Goal: Task Accomplishment & Management: Use online tool/utility

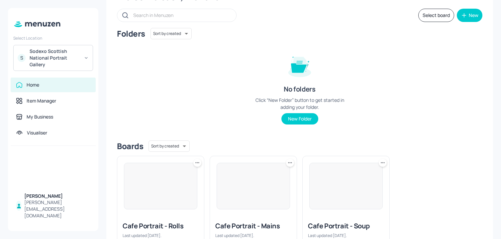
scroll to position [72, 0]
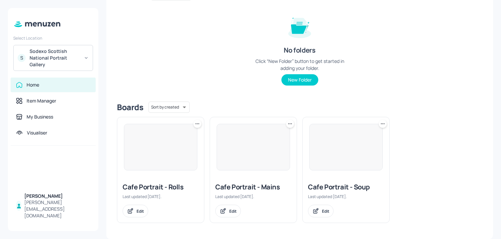
click at [332, 216] on div "Edit" at bounding box center [346, 210] width 76 height 13
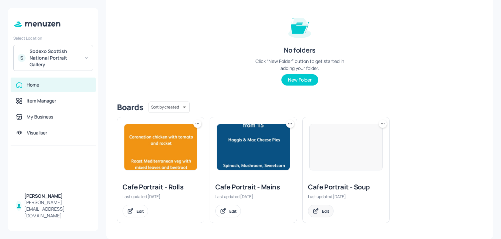
click at [327, 214] on div "Edit" at bounding box center [321, 210] width 26 height 13
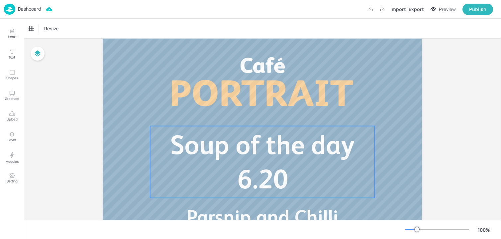
scroll to position [93, 0]
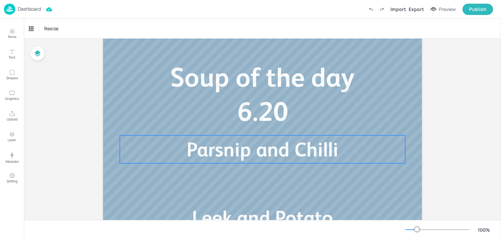
click at [208, 157] on span "Parsnip and Chilli" at bounding box center [263, 149] width 152 height 23
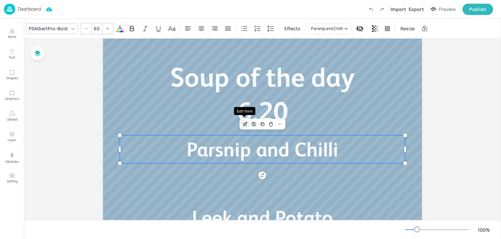
click at [245, 124] on icon "Edit Item" at bounding box center [246, 123] width 3 height 3
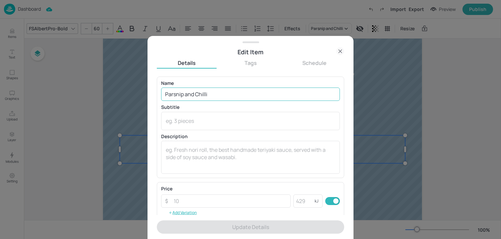
click at [231, 96] on input "Parsnip and Chilli" at bounding box center [250, 93] width 179 height 13
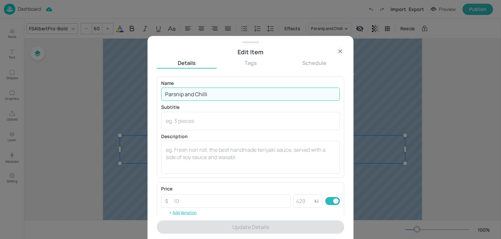
click at [231, 96] on input "Parsnip and Chilli" at bounding box center [250, 93] width 179 height 13
paste input "Potato and Leek"
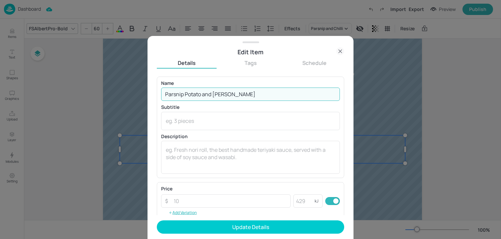
drag, startPoint x: 192, startPoint y: 94, endPoint x: 282, endPoint y: 94, distance: 90.4
click at [282, 94] on input "Parsnip Potato and Leek" at bounding box center [250, 93] width 179 height 13
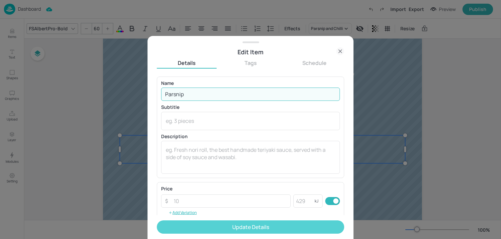
type input "Parsnip"
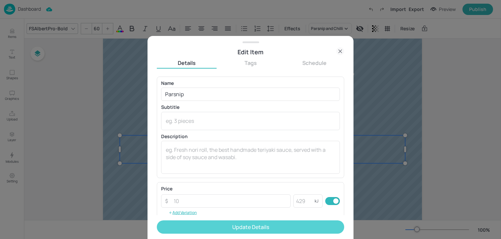
click at [194, 223] on button "Update Details" at bounding box center [250, 226] width 187 height 13
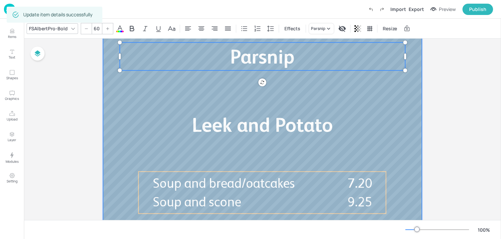
scroll to position [192, 0]
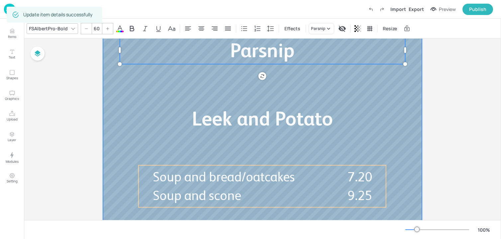
click at [226, 143] on div at bounding box center [262, 46] width 319 height 359
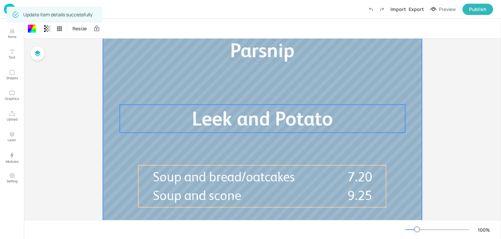
click at [226, 126] on span "Leek and Potato" at bounding box center [262, 118] width 141 height 23
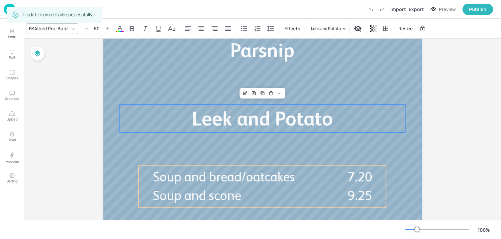
click at [393, 83] on div at bounding box center [262, 46] width 319 height 359
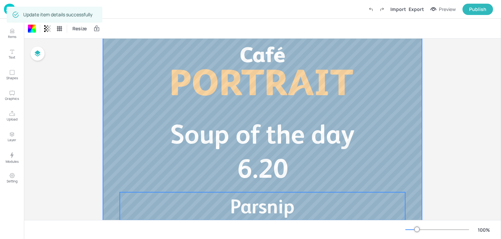
scroll to position [0, 0]
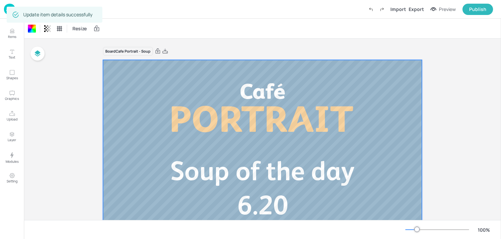
click at [6, 12] on img at bounding box center [9, 9] width 11 height 11
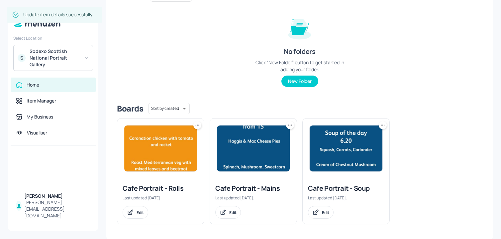
scroll to position [72, 0]
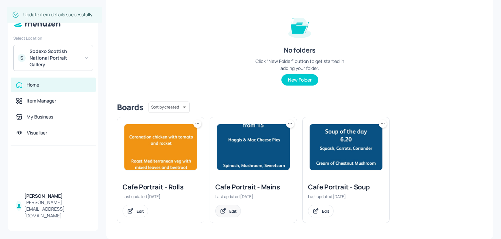
click at [229, 209] on div "Edit" at bounding box center [232, 211] width 7 height 6
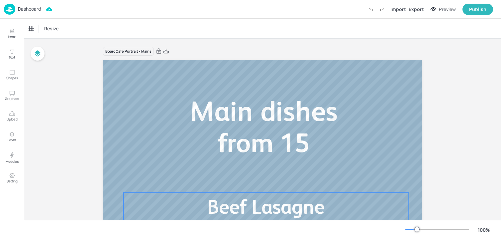
click at [196, 202] on p "Beef Lasagne" at bounding box center [266, 206] width 286 height 28
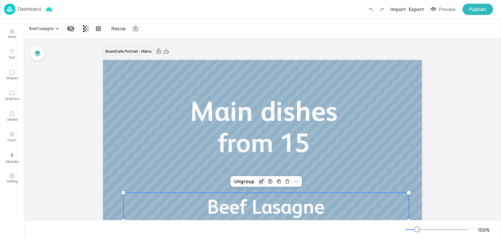
click at [259, 177] on div "Edit Item" at bounding box center [261, 181] width 9 height 9
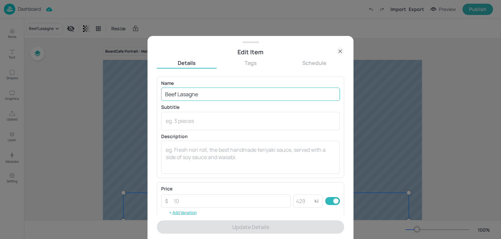
click at [231, 100] on input "Beef Lasagne" at bounding box center [250, 93] width 179 height 13
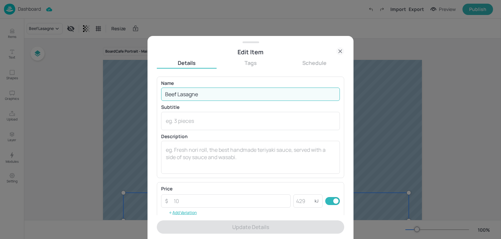
click at [231, 94] on input "Beef Lasagne" at bounding box center [250, 93] width 179 height 13
paste input "rie, bacon, sweetcorn quiche Pepper, Onion, Tomato and Cheddar Frittata"
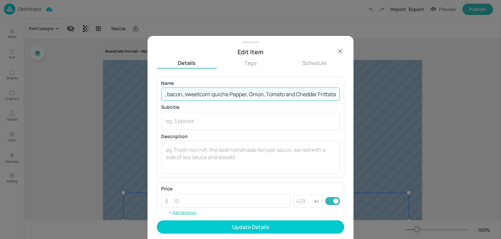
drag, startPoint x: 227, startPoint y: 95, endPoint x: 449, endPoint y: 100, distance: 222.1
click at [449, 100] on div "Edit Item Details Tags Schedule Name Brie, bacon, sweetcorn quiche Pepper, Onio…" at bounding box center [250, 119] width 501 height 239
click at [226, 96] on input "Brie, bacon, sweetcorn quiche" at bounding box center [250, 93] width 179 height 13
click at [198, 96] on input "Brie, bacon, sweetcorn Quiche" at bounding box center [250, 93] width 179 height 13
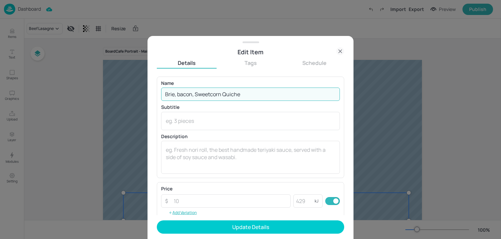
click at [180, 95] on input "Brie, bacon, Sweetcorn Quiche" at bounding box center [250, 93] width 179 height 13
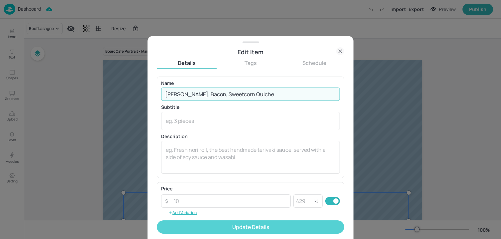
type input "Brie, Bacon, Sweetcorn Quiche"
click at [200, 224] on button "Update Details" at bounding box center [250, 226] width 187 height 13
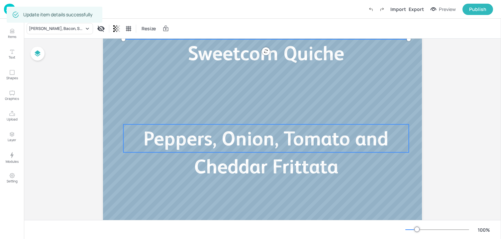
scroll to position [186, 0]
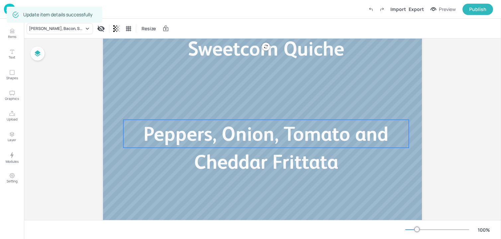
click at [186, 146] on p "Peppers, Onion, Tomato and Cheddar Frittata" at bounding box center [266, 148] width 286 height 56
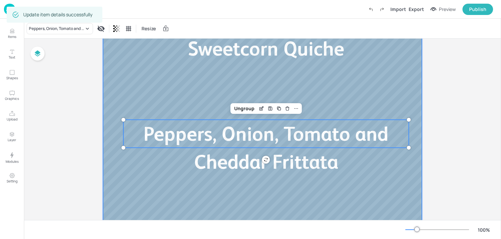
click at [401, 79] on div at bounding box center [262, 53] width 319 height 359
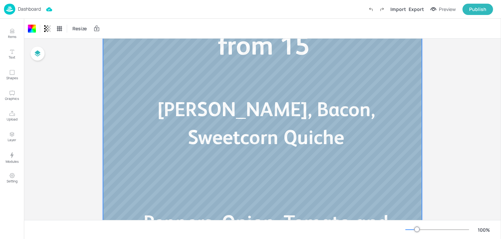
scroll to position [0, 0]
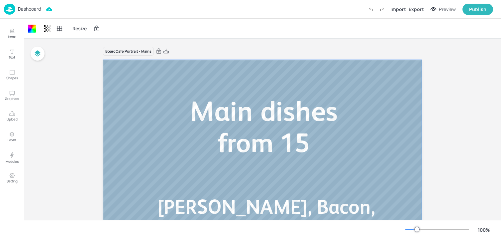
click at [10, 7] on img at bounding box center [9, 9] width 11 height 11
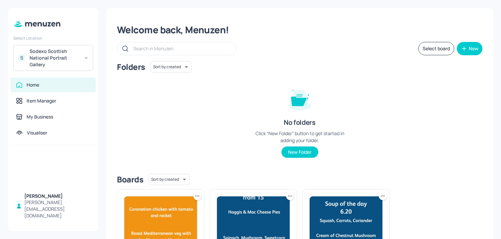
scroll to position [72, 0]
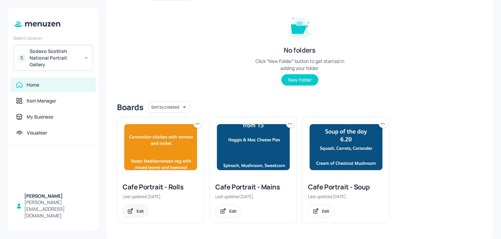
click at [134, 210] on div "Edit" at bounding box center [136, 210] width 26 height 13
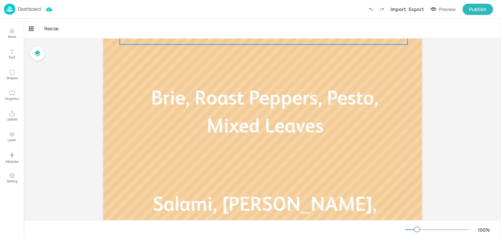
scroll to position [126, 0]
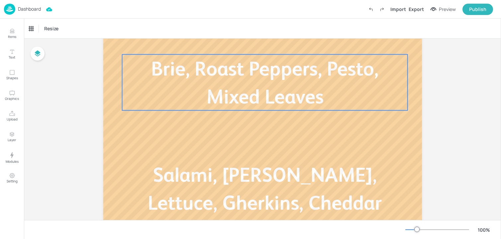
click at [209, 89] on p "Brie, Roast Peppers, Pesto, Mixed Leaves" at bounding box center [265, 83] width 286 height 56
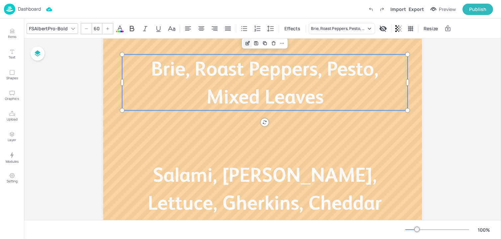
click at [246, 44] on icon "Edit Item" at bounding box center [248, 43] width 6 height 5
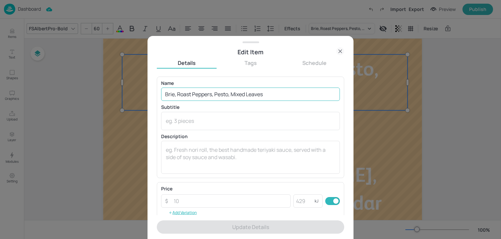
click at [223, 92] on input "Brie, Roast Peppers, Pesto, Mixed Leaves" at bounding box center [250, 93] width 179 height 13
paste input "Milano salami, sliced cheddar, gherkin, baby gem and mustard mayo Brie, pesto m…"
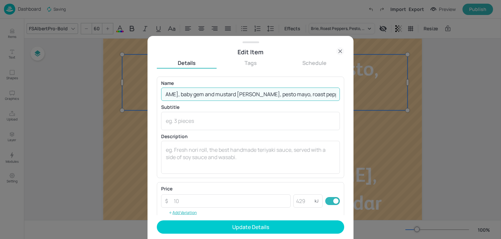
scroll to position [0, 103]
drag, startPoint x: 227, startPoint y: 94, endPoint x: 420, endPoint y: 100, distance: 192.9
click at [420, 100] on div "Edit Item Details Tags Schedule Name Milano salami, sliced cheddar, gherkin, ba…" at bounding box center [250, 119] width 501 height 239
click at [319, 94] on input "Milano salami, sliced cheddar, gherkin, baby gem and mustard mayo" at bounding box center [250, 93] width 179 height 13
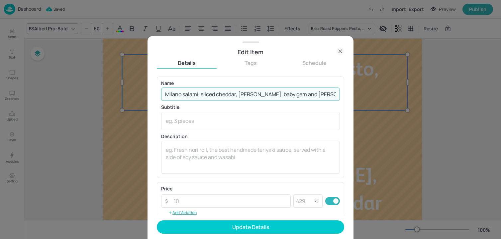
click at [298, 94] on input "Milano salami, sliced cheddar, gherkin, baby gem and mustard Mayo" at bounding box center [250, 93] width 179 height 13
click at [276, 96] on input "Milano salami, sliced cheddar, gherkin, baby gem and Mustard Mayo" at bounding box center [250, 93] width 179 height 13
click at [263, 95] on input "Milano salami, sliced cheddar, gherkin, baby Gem and Mustard Mayo" at bounding box center [250, 93] width 179 height 13
click at [242, 95] on input "Milano salami, sliced cheddar, gherkin, Baby Gem and Mustard Mayo" at bounding box center [250, 93] width 179 height 13
click at [216, 96] on input "Milano salami, sliced cheddar, Gherkin, Baby Gem and Mustard Mayo" at bounding box center [250, 93] width 179 height 13
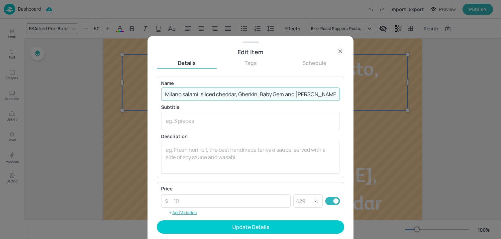
click at [185, 94] on input "Milano salami, sliced cheddar, Gherkin, Baby Gem and Mustard Mayo" at bounding box center [250, 93] width 179 height 13
click at [201, 95] on input "Milano Salami, sliced cheddar, Gherkin, Baby Gem and Mustard Mayo" at bounding box center [250, 93] width 179 height 13
click at [220, 96] on input "Milano Salami, Sliced cheddar, Gherkin, Baby Gem and Mustard Mayo" at bounding box center [250, 93] width 179 height 13
type input "Milano Salami, Sliced Cheddar, Gherkin, Baby Gem and Mustard Mayo"
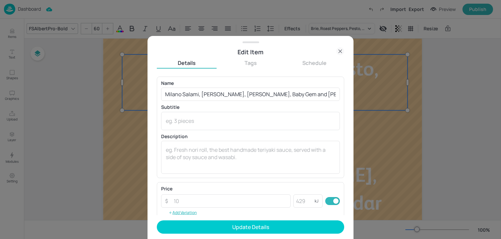
click at [242, 218] on form "Name Milano Salami, Sliced Cheddar, Gherkin, Baby Gem and Mustard Mayo ​ Subtit…" at bounding box center [250, 157] width 187 height 162
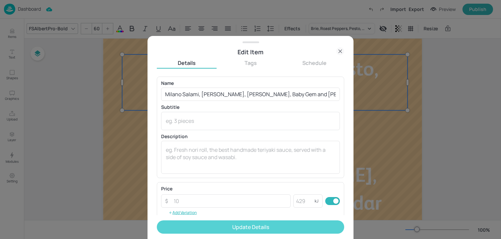
click at [242, 222] on button "Update Details" at bounding box center [250, 226] width 187 height 13
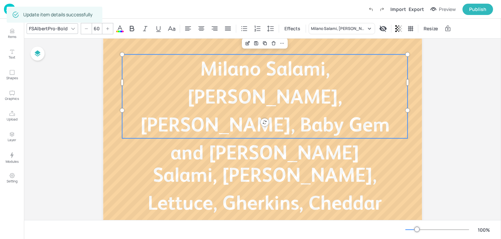
type input "60"
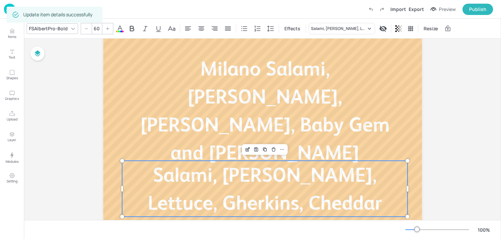
click at [148, 180] on span "Salami, Mustard Mayo, Lettuce, Gherkins, Cheddar" at bounding box center [265, 188] width 234 height 51
click at [248, 149] on icon "Edit Item" at bounding box center [248, 149] width 6 height 5
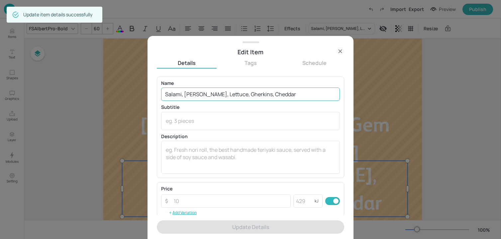
click at [238, 96] on input "Salami, Mustard Mayo, Lettuce, Gherkins, Cheddar" at bounding box center [250, 93] width 179 height 13
paste input "Brie, pesto mayo, roast peppers and mix leaf"
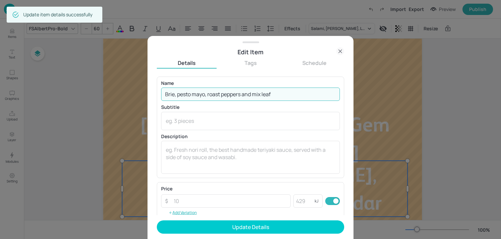
click at [180, 96] on input "Brie, pesto mayo, roast peppers and mix leaf" at bounding box center [250, 93] width 179 height 13
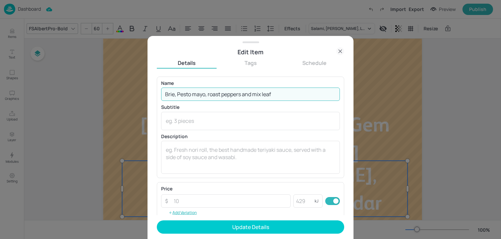
click at [195, 96] on input "Brie, Pesto mayo, roast peppers and mix leaf" at bounding box center [250, 93] width 179 height 13
click at [211, 95] on input "Brie, Pesto Mayo, roast peppers and mix leaf" at bounding box center [250, 93] width 179 height 13
click at [226, 97] on input "Brie, Pesto Mayo, Roast peppers and mix leaf" at bounding box center [250, 93] width 179 height 13
click at [260, 96] on input "Brie, Pesto Mayo, Roast Peppers and mix leaf" at bounding box center [250, 93] width 179 height 13
click at [266, 94] on input "Brie, Pesto Mayo, Roast Peppers and Mix leaf" at bounding box center [250, 93] width 179 height 13
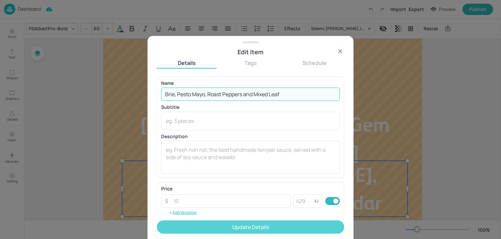
type input "Brie, Pesto Mayo, Roast Peppers and Mixed Leaf"
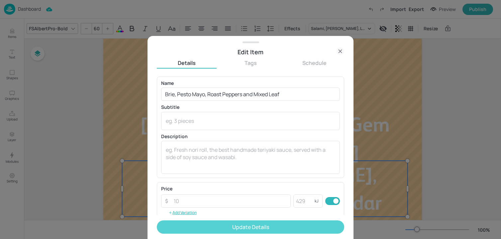
click at [223, 225] on button "Update Details" at bounding box center [250, 226] width 187 height 13
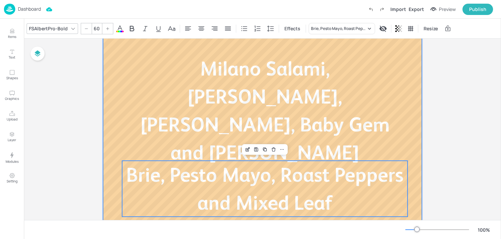
click at [112, 122] on div at bounding box center [262, 113] width 319 height 359
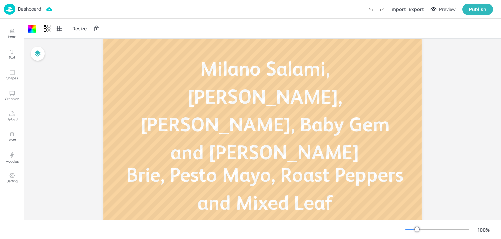
click at [18, 8] on p "Dashboard" at bounding box center [29, 9] width 23 height 5
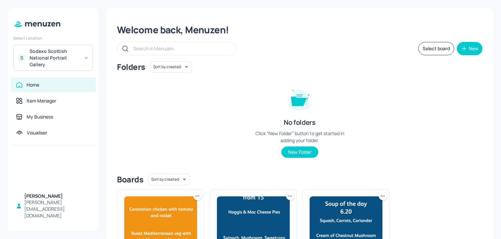
click at [35, 56] on div "Sodexo Scottish National Portrait Gallery" at bounding box center [55, 58] width 50 height 20
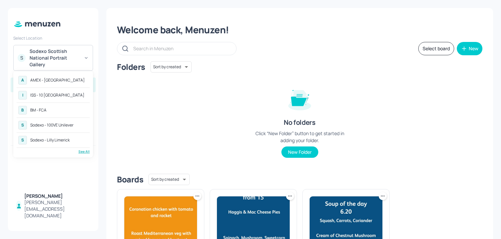
click at [40, 108] on div "BM - FCA" at bounding box center [38, 110] width 16 height 4
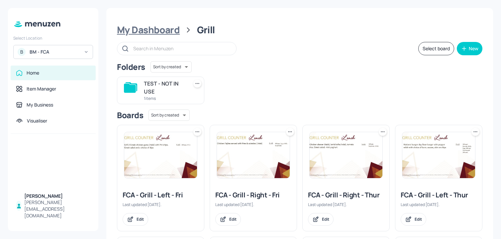
click at [176, 33] on div "My Dashboard" at bounding box center [148, 30] width 63 height 12
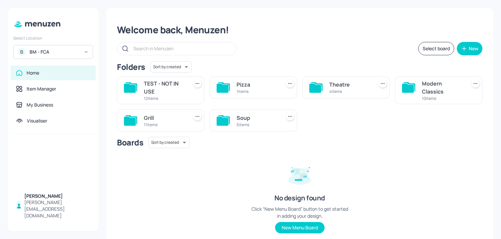
click at [420, 86] on div "Modern Classics 10 items" at bounding box center [438, 90] width 87 height 28
click at [414, 85] on icon at bounding box center [410, 86] width 12 height 9
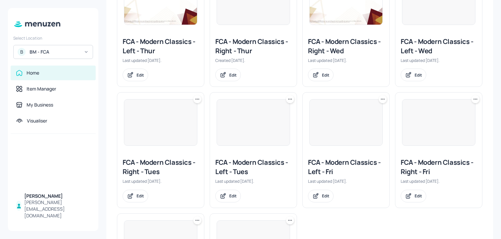
scroll to position [275, 0]
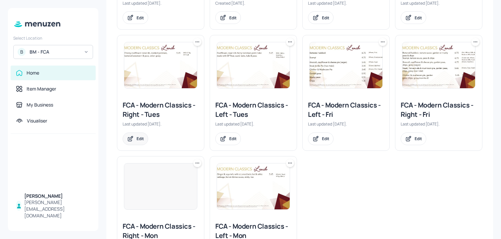
click at [138, 143] on div "Edit" at bounding box center [136, 138] width 26 height 13
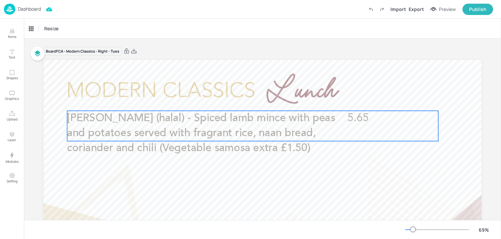
click at [278, 142] on span "[PERSON_NAME] (halal) - Spiced lamb mince with peas and potatoes served with fr…" at bounding box center [201, 133] width 268 height 41
click at [247, 99] on icon "Edit Item" at bounding box center [249, 99] width 6 height 5
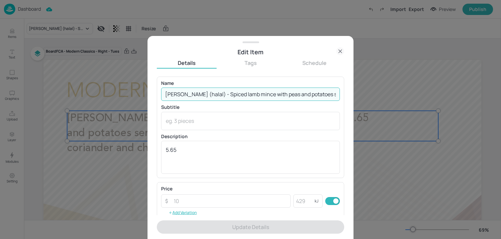
click at [218, 89] on input "[PERSON_NAME] (halal) - Spiced lamb mince with peas and potatoes served with fr…" at bounding box center [250, 93] width 179 height 13
paste input "non-halal) –Spiced lamb mince with peas & potatoes, fragrant rice, naan bread, …"
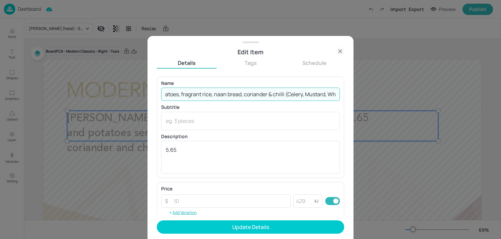
drag, startPoint x: 273, startPoint y: 94, endPoint x: 397, endPoint y: 94, distance: 123.3
click at [397, 94] on div "Edit Item Details Tags Schedule Name [PERSON_NAME] (non-halal) –Spiced lamb min…" at bounding box center [250, 119] width 501 height 239
type input "[PERSON_NAME] (non-halal) –Spiced lamb mince with peas & potatoes, fragrant ric…"
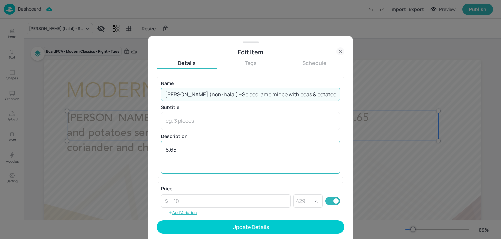
click at [190, 151] on textarea "5.65" at bounding box center [251, 157] width 170 height 22
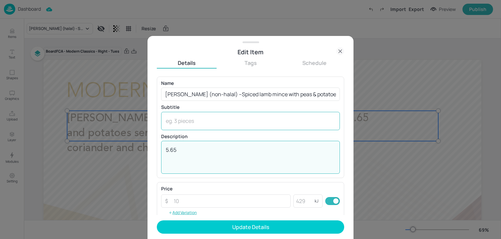
click at [190, 124] on div "x ​" at bounding box center [250, 121] width 179 height 18
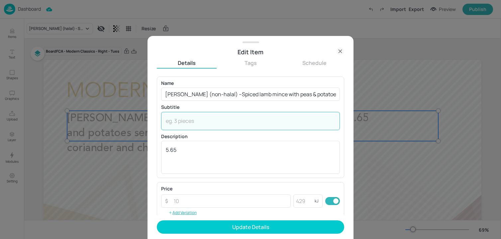
paste textarea "(Celery, Mustard, Wheat)"
type textarea "(Celery, Mustard, Wheat)"
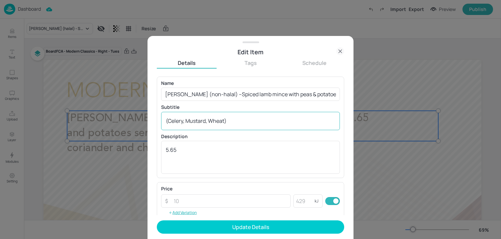
click at [166, 122] on div "(Celery, Mustard, Wheat) x ​" at bounding box center [250, 121] width 179 height 18
click at [165, 123] on div "(Celery, Mustard, Wheat) x ​" at bounding box center [250, 121] width 179 height 18
click at [165, 122] on div "(Celery, Mustard, Wheat) x ​" at bounding box center [250, 121] width 179 height 18
click at [166, 122] on div "(Celery, Mustard, Wheat) x ​" at bounding box center [250, 121] width 179 height 18
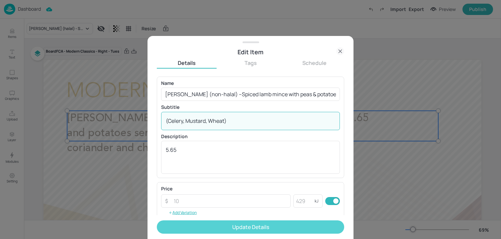
click at [187, 226] on button "Update Details" at bounding box center [250, 226] width 187 height 13
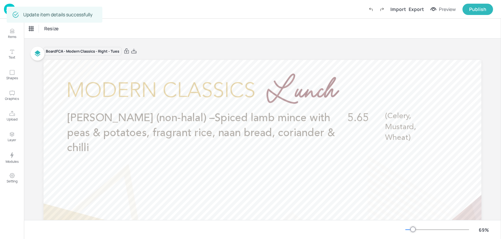
click at [5, 12] on img at bounding box center [9, 9] width 11 height 11
click at [5, 11] on img at bounding box center [9, 9] width 11 height 11
click at [6, 10] on img at bounding box center [9, 9] width 11 height 11
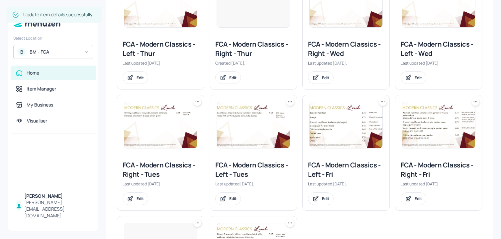
scroll to position [219, 0]
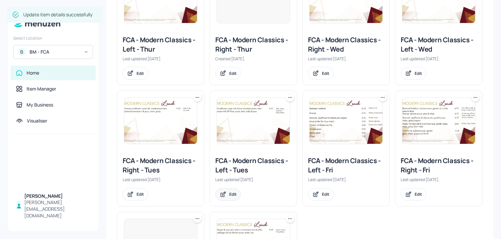
click at [230, 190] on div "Edit" at bounding box center [228, 194] width 26 height 13
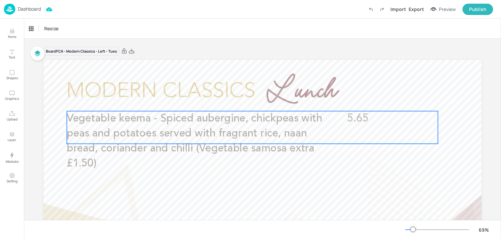
click at [205, 136] on span "Vegetable keema - Spiced aubergine, chickpeas with peas and potatoes served wit…" at bounding box center [195, 141] width 256 height 56
click at [249, 101] on icon "Edit Item" at bounding box center [248, 99] width 6 height 5
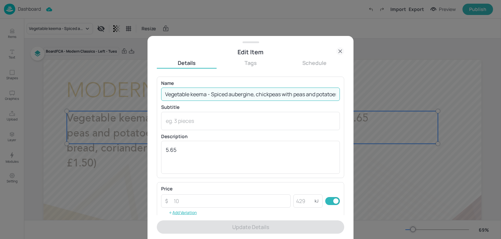
click at [239, 94] on input "Vegetable keema - Spiced aubergine, chickpeas with peas and potatoes served wit…" at bounding box center [250, 93] width 179 height 13
paste input "- Spiced aubergine & chickpeas with peas & potatoes, fragrant rice, naan bread,…"
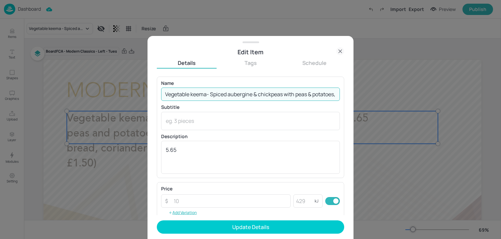
scroll to position [0, 170]
drag, startPoint x: 273, startPoint y: 94, endPoint x: 384, endPoint y: 94, distance: 111.4
click at [384, 94] on div "Edit Item Details Tags Schedule Name Vegetable keema- Spiced aubergine & chickp…" at bounding box center [250, 119] width 501 height 239
type input "Vegetable keema- Spiced aubergine & chickpeas with peas & potatoes, fragrant ri…"
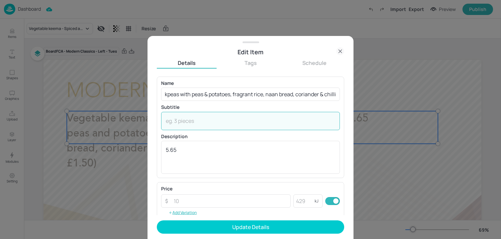
scroll to position [0, 0]
click at [238, 123] on textarea at bounding box center [251, 120] width 170 height 7
paste textarea "([PERSON_NAME], Celery, Wheat)"
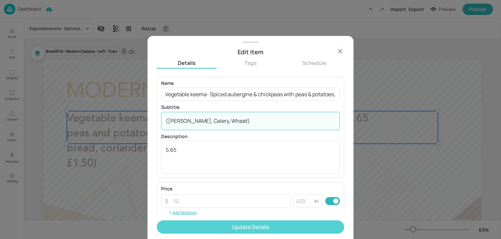
type textarea "([PERSON_NAME], Celery, Wheat)"
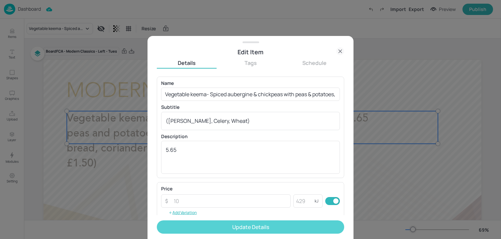
click at [204, 223] on button "Update Details" at bounding box center [250, 226] width 187 height 13
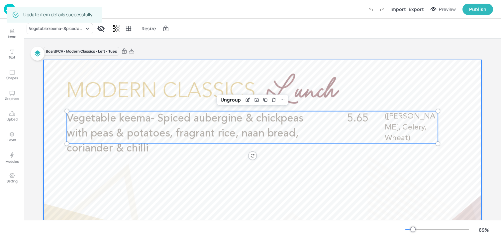
click at [76, 84] on div at bounding box center [263, 183] width 438 height 246
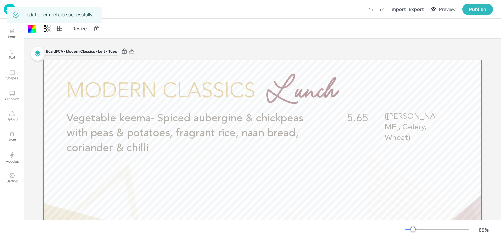
click at [5, 13] on img at bounding box center [9, 9] width 11 height 11
click at [5, 9] on img at bounding box center [9, 9] width 11 height 11
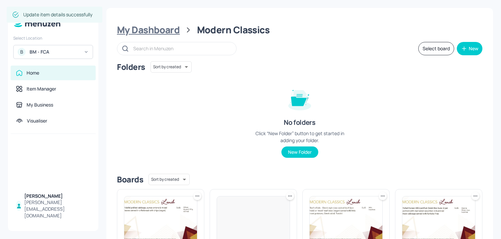
click at [148, 30] on div "My Dashboard" at bounding box center [148, 30] width 63 height 12
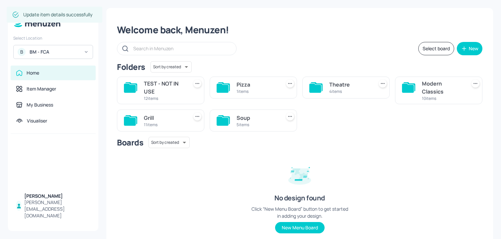
click at [257, 128] on div "Soup 5 items" at bounding box center [258, 120] width 42 height 16
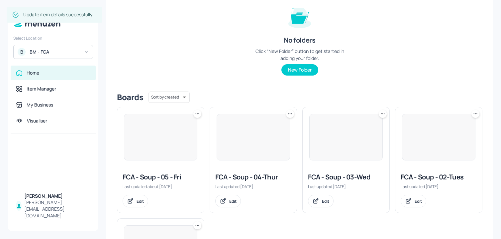
scroll to position [181, 0]
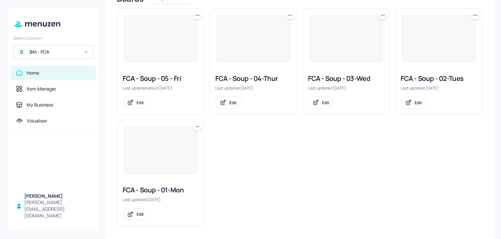
click at [415, 110] on div "FCA - Soup - 02-Tues Last updated [DATE]. Edit" at bounding box center [439, 91] width 87 height 46
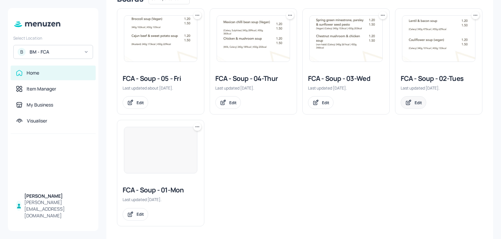
click at [415, 105] on div "Edit" at bounding box center [418, 103] width 7 height 6
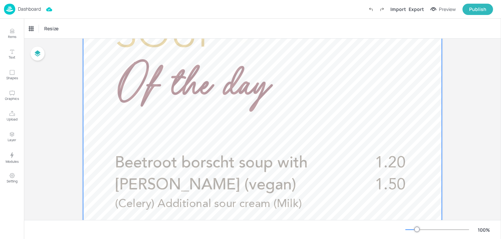
scroll to position [134, 0]
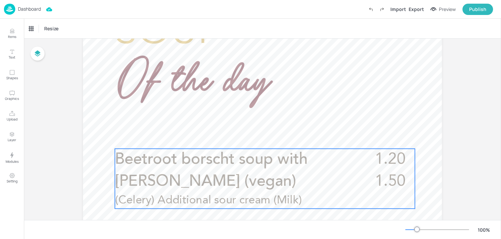
click at [217, 158] on span "Beetroot borscht soup with [PERSON_NAME] (vegan)" at bounding box center [211, 171] width 193 height 38
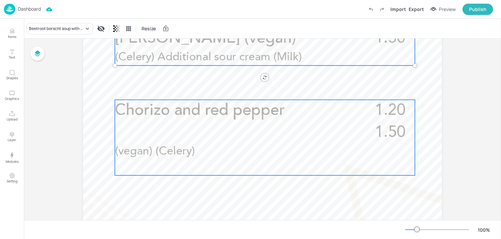
scroll to position [288, 0]
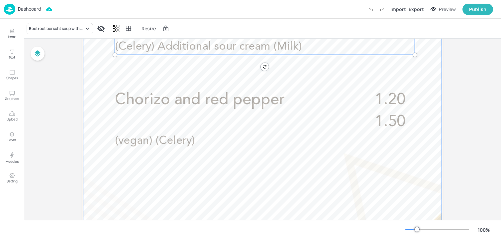
click at [220, 190] on div at bounding box center [262, 91] width 359 height 638
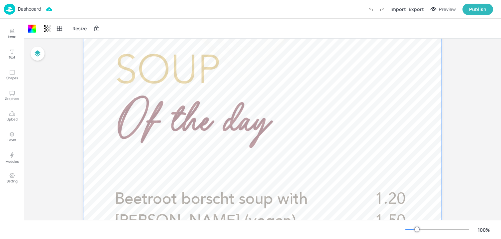
scroll to position [0, 0]
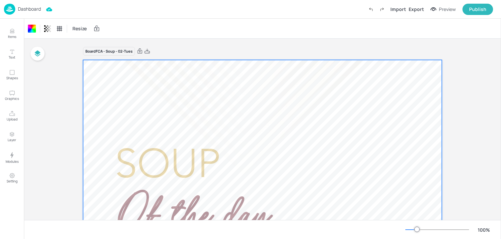
click at [18, 7] on p "Dashboard" at bounding box center [29, 9] width 23 height 5
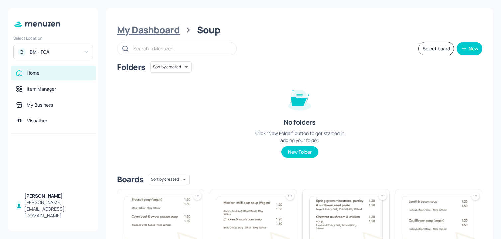
click at [135, 34] on div "My Dashboard" at bounding box center [148, 30] width 63 height 12
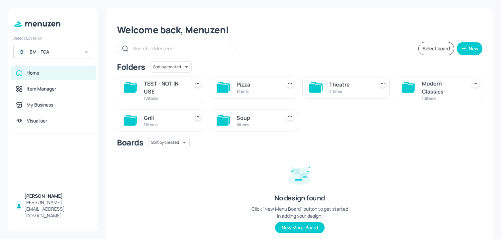
click at [351, 87] on div "Theatre" at bounding box center [350, 84] width 42 height 8
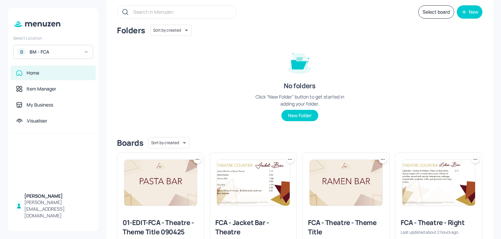
scroll to position [81, 0]
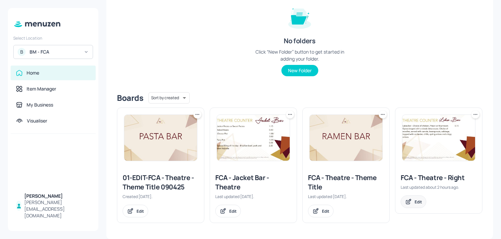
click at [412, 203] on div "Edit" at bounding box center [414, 201] width 26 height 13
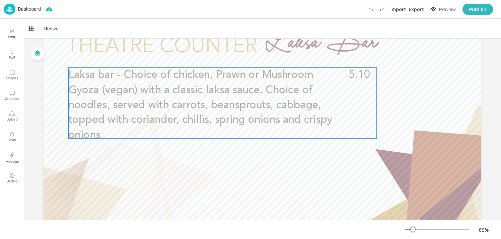
scroll to position [47, 0]
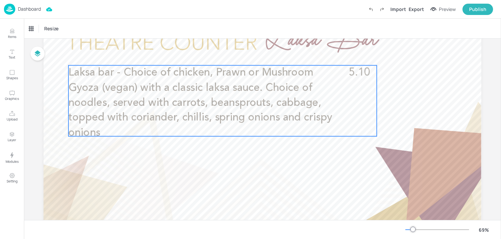
click at [273, 113] on span "Laksa bar - Choice of chicken, Prawn or Mushroom Gyoza (vegan) with a classic l…" at bounding box center [200, 102] width 264 height 71
click at [216, 55] on icon "Edit Item" at bounding box center [218, 53] width 6 height 5
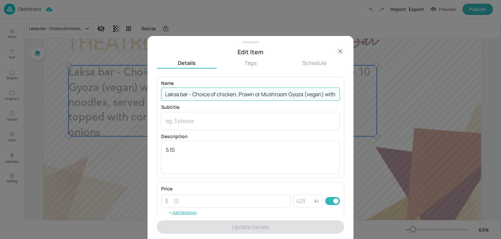
click at [219, 95] on input "Laksa bar - Choice of chicken, Prawn or Mushroom Gyoza (vegan) with a classic l…" at bounding box center [250, 93] width 179 height 13
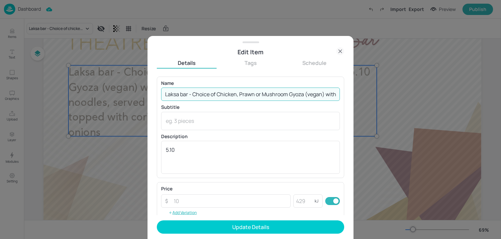
click at [296, 95] on input "Laksa bar - Choice of Chicken, Prawn or Mushroom Gyoza (vegan) with a classic l…" at bounding box center [250, 93] width 179 height 13
click at [236, 96] on input "Laksa bar - Choice of Chicken, Prawn or Mushroom gyoza (vegan) with a classic l…" at bounding box center [250, 93] width 179 height 13
click at [269, 95] on input "Laksa bar - Choice of Chicken laksa, Prawn or Mushroom gyoza (vegan) with a cla…" at bounding box center [250, 93] width 179 height 13
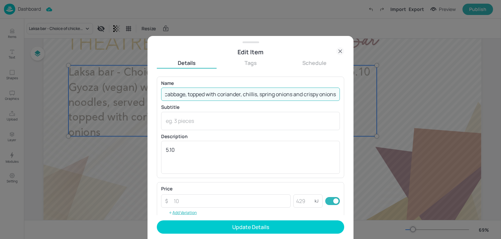
click at [203, 94] on input "Laksa bar - Choice of Chicken laksa, Prawn laksa or Mushroom gyoza (vegan) with…" at bounding box center [250, 93] width 179 height 13
click at [322, 94] on input "Laksa bar - Choice of Chicken laksa, Prawn laksa or Mushroom gyoza (vegan) with…" at bounding box center [250, 93] width 179 height 13
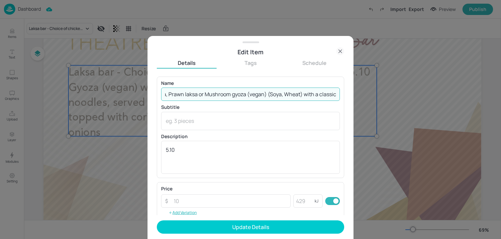
scroll to position [0, 171]
drag, startPoint x: 281, startPoint y: 95, endPoint x: 234, endPoint y: 97, distance: 47.6
click at [234, 97] on input "Laksa bar - Choice of Chicken laksa, Prawn laksa or Mushroom gyoza (vegan) (Soy…" at bounding box center [250, 93] width 179 height 13
click at [276, 93] on input "Laksa bar - Choice of Chicken laksa, Prawn laksa or Mushroom gyoza (vegan) (Soy…" at bounding box center [250, 93] width 179 height 13
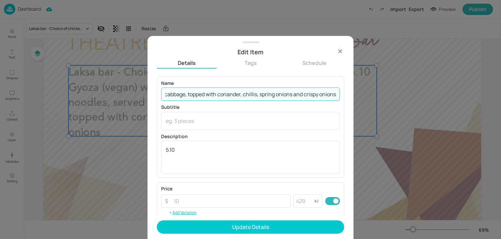
click at [293, 95] on input "Laksa bar - Choice of Chicken laksa, Prawn laksa or Mushroom gyoza (vegan) (Soy…" at bounding box center [250, 93] width 179 height 13
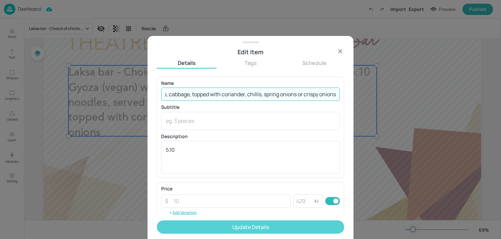
type input "Laksa bar - Choice of Chicken laksa, Prawn laksa or Mushroom gyoza (vegan) (Soy…"
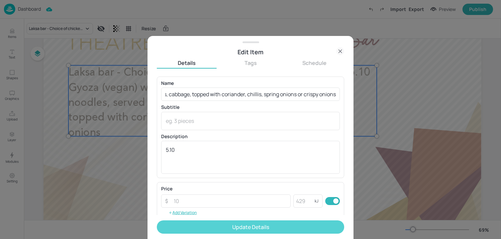
scroll to position [0, 0]
click at [231, 224] on button "Update Details" at bounding box center [250, 226] width 187 height 13
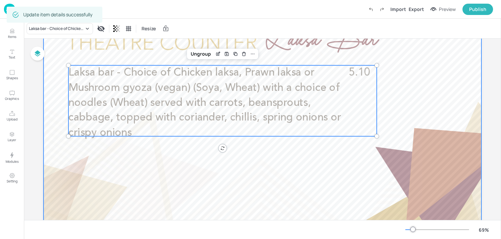
click at [159, 190] on div at bounding box center [263, 136] width 438 height 246
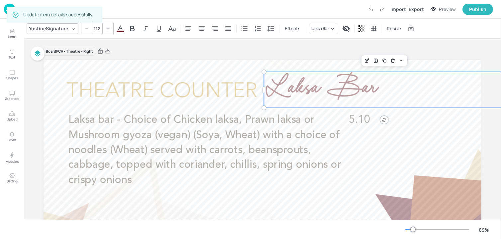
click at [311, 89] on span "Laksa Bar" at bounding box center [320, 89] width 113 height 43
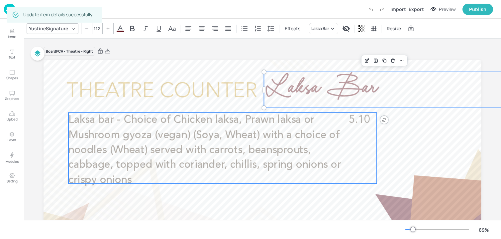
click at [236, 138] on span "Laksa bar - Choice of Chicken laksa, Prawn laksa or Mushroom gyoza (vegan) (Soy…" at bounding box center [204, 150] width 273 height 71
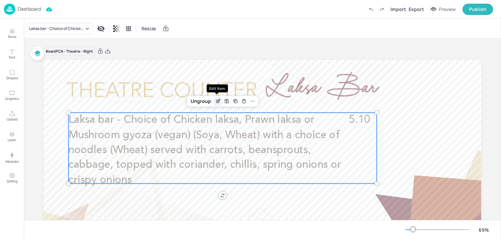
click at [218, 100] on icon "Edit Item" at bounding box center [218, 100] width 3 height 3
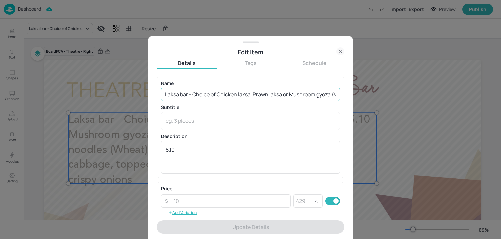
click at [250, 94] on input "Laksa bar - Choice of Chicken laksa, Prawn laksa or Mushroom gyoza (vegan) (Soy…" at bounding box center [250, 93] width 179 height 13
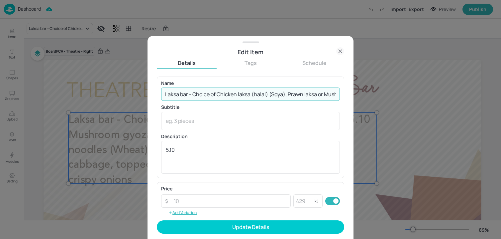
click at [316, 95] on input "Laksa bar - Choice of Chicken laksa (halal) (Soya), Prawn laksa or Mushroom gyo…" at bounding box center [250, 93] width 179 height 13
paste input "(Crustacean, Soya)"
click at [180, 92] on input "Laksa bar - Choice of Chicken laksa (halal) (Soya), Prawn laksa (Crustacean, So…" at bounding box center [250, 93] width 179 height 13
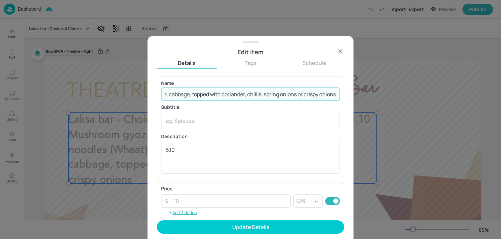
scroll to position [0, 387]
click at [180, 92] on input "Laksa bar - Choice of Chicken laksa (halal) (Soya), Prawn laksa (Crustacean, So…" at bounding box center [250, 93] width 179 height 13
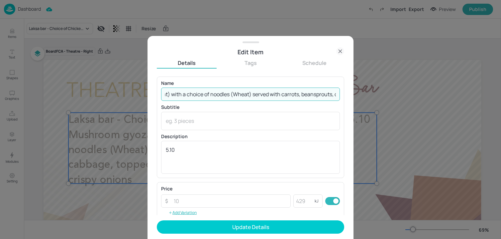
click at [180, 92] on input "Laksa bar - Choice of Chicken laksa (halal) (Soya), Prawn laksa (Crustacean, So…" at bounding box center [250, 93] width 179 height 13
click at [167, 95] on input "Laksa bar - Choice of Chicken laksa (halal) (Soya), Prawn laksa (Crustacean, So…" at bounding box center [250, 93] width 179 height 13
click at [259, 95] on input "Laksa bar - Choice of Chicken laksa (halal) (Soya), Prawn laksa (Crustacean, So…" at bounding box center [250, 93] width 179 height 13
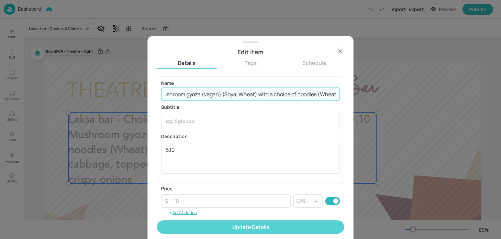
scroll to position [0, 0]
click at [245, 227] on button "Update Details" at bounding box center [250, 226] width 187 height 13
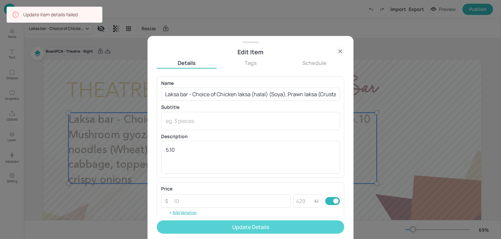
click at [254, 228] on button "Update Details" at bounding box center [250, 226] width 187 height 13
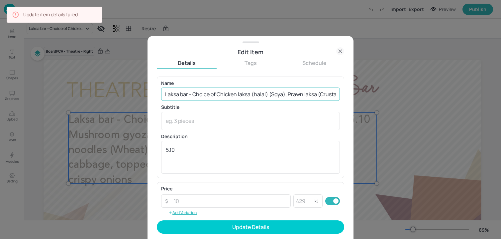
click at [266, 98] on input "Laksa bar - Choice of Chicken laksa (halal) (Soya), Prawn laksa (Crustacean, So…" at bounding box center [250, 93] width 179 height 13
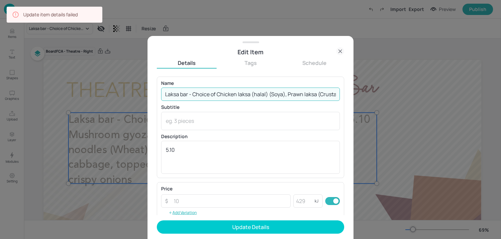
click at [266, 98] on input "Laksa bar - Choice of Chicken laksa (halal) (Soya), Prawn laksa (Crustacean, So…" at bounding box center [250, 93] width 179 height 13
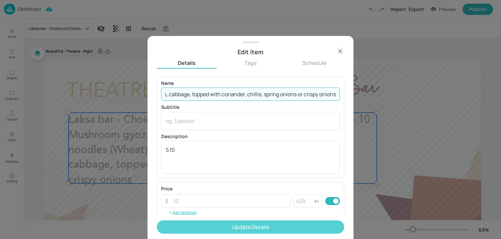
type input "Laksa bar - Choice of Chicken laksa (halal) (Soya), Prawn laksa (Crustacean, So…"
click at [231, 224] on button "Update Details" at bounding box center [250, 226] width 187 height 13
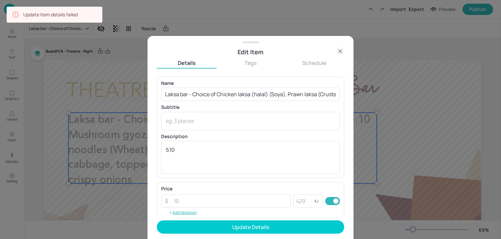
click at [340, 54] on icon at bounding box center [340, 51] width 8 height 8
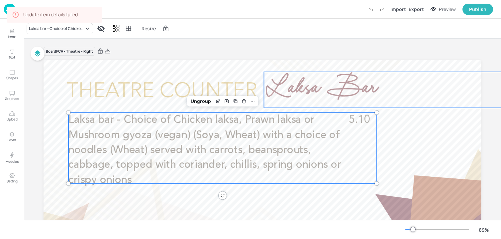
click at [411, 103] on p "Laksa Bar" at bounding box center [384, 90] width 241 height 36
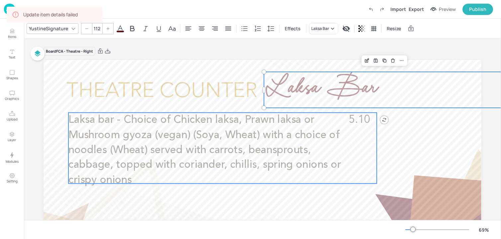
click at [223, 136] on span "Laksa bar - Choice of Chicken laksa, Prawn laksa or Mushroom gyoza (vegan) (Soy…" at bounding box center [204, 150] width 273 height 71
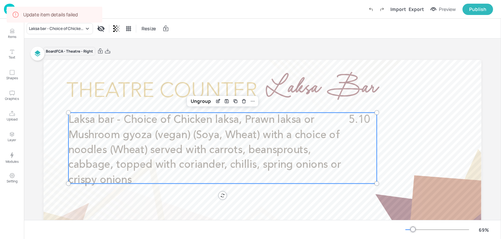
click at [85, 21] on div "Update item details failed" at bounding box center [55, 15] width 96 height 16
click at [4, 10] on img at bounding box center [9, 9] width 11 height 11
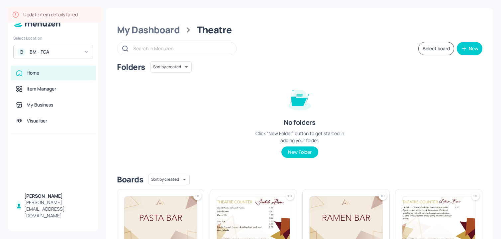
scroll to position [81, 0]
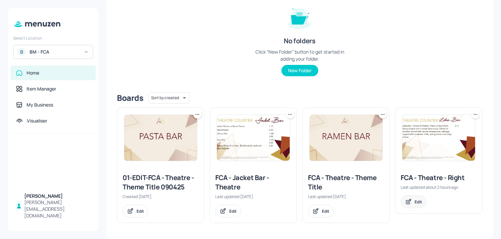
click at [415, 199] on div "Edit" at bounding box center [418, 202] width 7 height 6
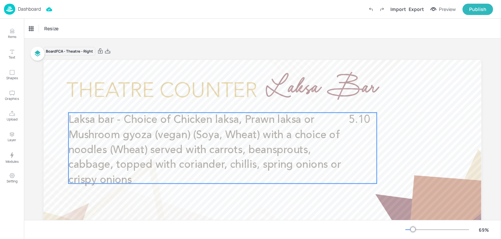
click at [257, 151] on span "Laksa bar - Choice of Chicken laksa, Prawn laksa or Mushroom gyoza (vegan) (Soy…" at bounding box center [204, 150] width 273 height 71
click at [217, 101] on icon "Edit Item" at bounding box center [218, 100] width 3 height 3
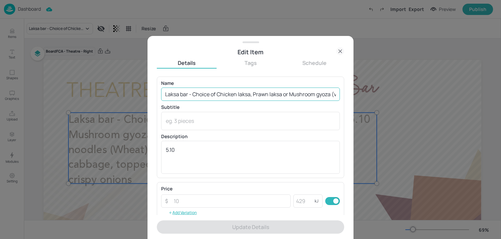
click at [249, 94] on input "Laksa bar - Choice of Chicken laksa, Prawn laksa or Mushroom gyoza (vegan) (Soy…" at bounding box center [250, 93] width 179 height 13
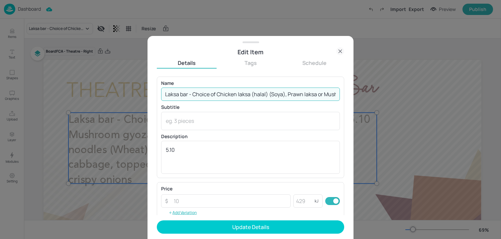
click at [316, 95] on input "Laksa bar - Choice of Chicken laksa (halal) (Soya), Prawn laksa or Mushroom gyo…" at bounding box center [250, 93] width 179 height 13
paste input "(Crustacean, Soya)"
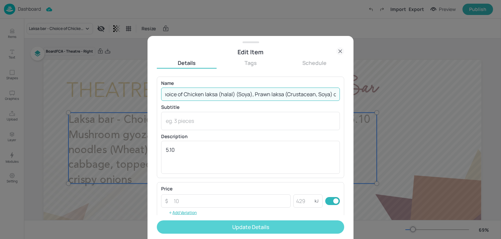
click at [257, 225] on button "Update Details" at bounding box center [250, 226] width 187 height 13
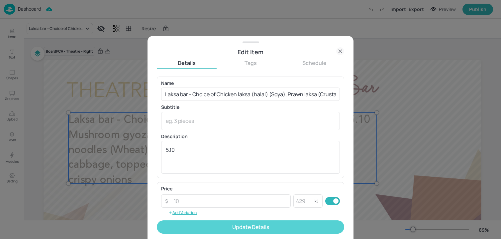
click at [192, 229] on button "Update Details" at bounding box center [250, 226] width 187 height 13
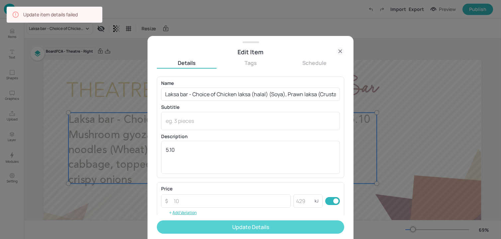
click at [183, 225] on button "Update Details" at bounding box center [250, 226] width 187 height 13
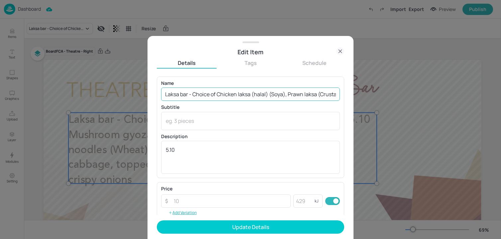
click at [245, 91] on input "Laksa bar - Choice of Chicken laksa (halal) (Soya), Prawn laksa (Crustacean, So…" at bounding box center [250, 93] width 179 height 13
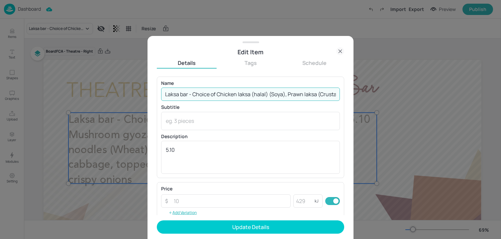
click at [245, 91] on input "Laksa bar - Choice of Chicken laksa (halal) (Soya), Prawn laksa (Crustacean, So…" at bounding box center [250, 93] width 179 height 13
drag, startPoint x: 189, startPoint y: 95, endPoint x: 427, endPoint y: 109, distance: 238.8
click at [427, 109] on div "Edit Item Details Tags Schedule Name Laksa bar - Choice of Chicken laksa (halal…" at bounding box center [250, 119] width 501 height 239
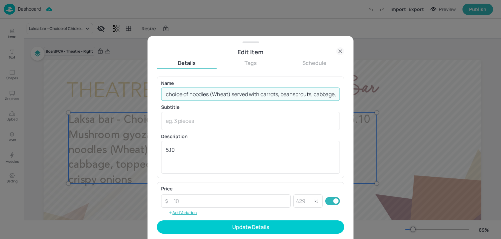
scroll to position [0, 326]
drag, startPoint x: 228, startPoint y: 94, endPoint x: 337, endPoint y: 96, distance: 108.4
click at [336, 96] on input "Laksa bar - Choice of Chicken laksa (halal) (Soya), Prawn laksa (Crustacean, So…" at bounding box center [250, 93] width 179 height 13
drag, startPoint x: 227, startPoint y: 94, endPoint x: 411, endPoint y: 98, distance: 183.9
click at [411, 98] on div "Edit Item Details Tags Schedule Name Laksa bar - Choice of Chicken laksa (halal…" at bounding box center [250, 119] width 501 height 239
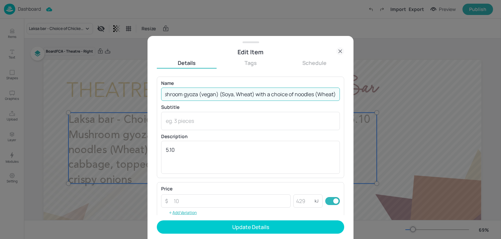
scroll to position [0, 218]
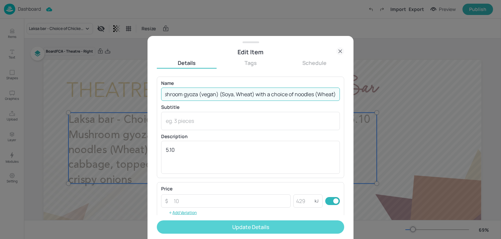
type input "Laksa bar - Choice of Chicken laksa (halal) (Soya), Prawn laksa (Crustacean, So…"
click at [262, 230] on button "Update Details" at bounding box center [250, 226] width 187 height 13
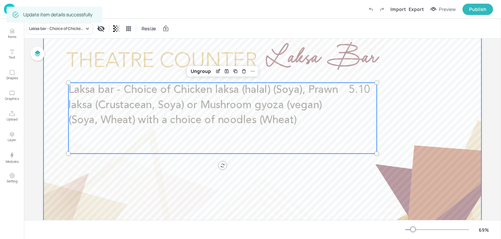
scroll to position [41, 0]
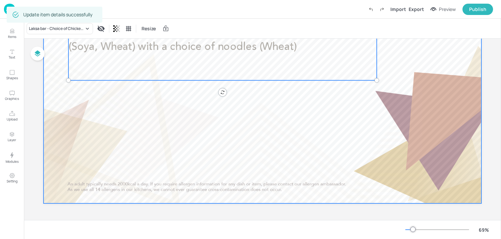
click at [164, 126] on div at bounding box center [263, 80] width 438 height 246
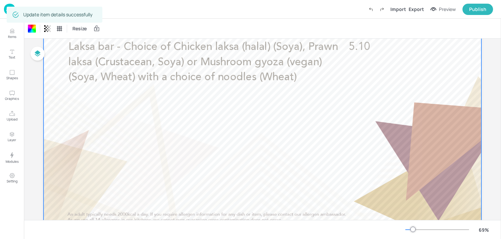
scroll to position [28, 0]
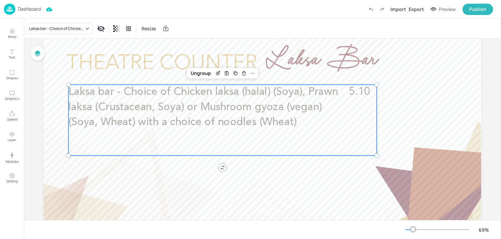
click at [162, 119] on span "Laksa bar - Choice of Chicken laksa (halal) (Soya), Prawn laksa (Crustacean, So…" at bounding box center [203, 107] width 270 height 41
click at [16, 38] on button "Items" at bounding box center [11, 33] width 19 height 19
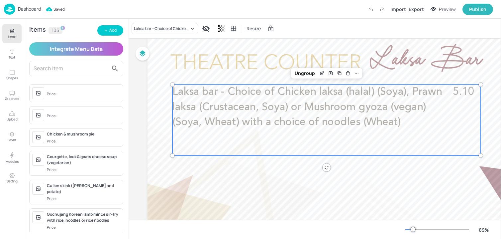
click at [79, 70] on input "text" at bounding box center [71, 68] width 75 height 11
click at [14, 36] on p "Items" at bounding box center [12, 36] width 8 height 5
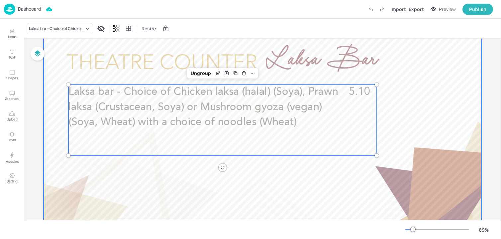
click at [174, 169] on div at bounding box center [263, 155] width 438 height 246
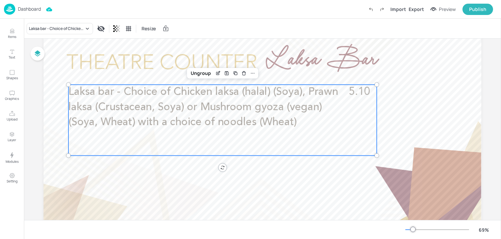
click at [184, 128] on p "Laksa bar - Choice of Chicken laksa (halal) (Soya), Prawn laksa (Crustacean, So…" at bounding box center [207, 106] width 278 height 45
click at [143, 120] on span "Laksa bar - Choice of Chicken laksa (halal) (Soya), Prawn laksa (Crustacean, So…" at bounding box center [203, 107] width 270 height 41
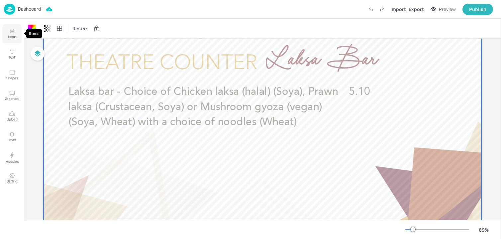
click at [16, 34] on button "Items" at bounding box center [11, 33] width 19 height 19
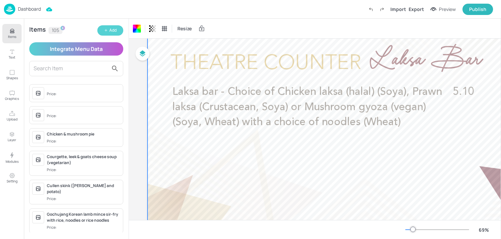
click at [110, 27] on button "Add" at bounding box center [110, 30] width 26 height 10
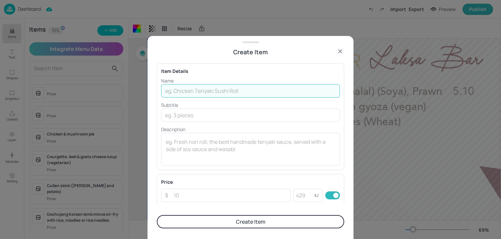
click at [170, 87] on input "text" at bounding box center [250, 90] width 179 height 13
paste input "served with carrots, beansprouts, cabbage,"
click at [280, 91] on input "served with carrots, beansprouts, cabbage. Toppings:" at bounding box center [250, 90] width 179 height 13
paste input "coriander, chillies, spring onions or crispy onions:"
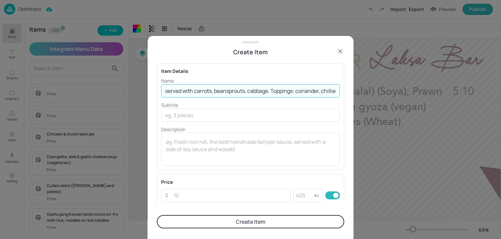
scroll to position [0, 81]
click at [215, 92] on input "served with carrots, beansprouts, cabbage. Toppings: coriander, chillies, sprin…" at bounding box center [250, 90] width 179 height 13
type input "served with carrots, beansprouts, cabbage. Toppings: coriander, chillies, sprin…"
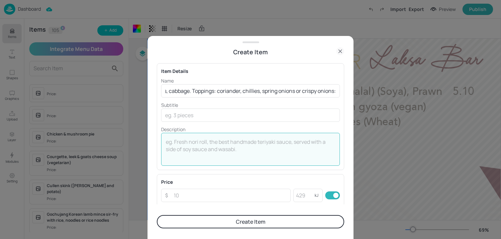
scroll to position [0, 0]
click at [211, 151] on textarea at bounding box center [251, 149] width 170 height 22
click at [210, 112] on input "text" at bounding box center [250, 114] width 179 height 13
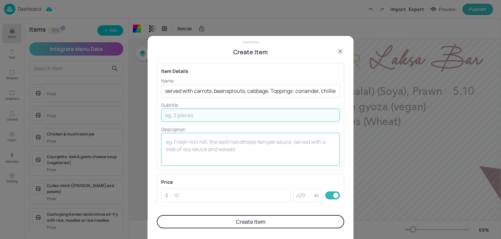
click at [305, 144] on textarea at bounding box center [251, 149] width 170 height 22
click at [255, 113] on input "text" at bounding box center [250, 114] width 179 height 13
click at [205, 221] on button "Create Item" at bounding box center [250, 221] width 187 height 13
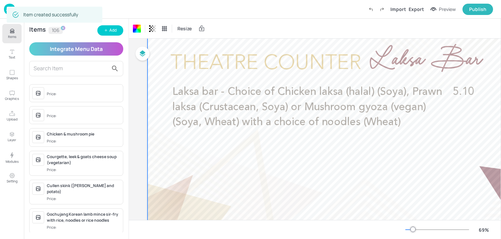
click at [14, 38] on p "Items" at bounding box center [12, 36] width 8 height 5
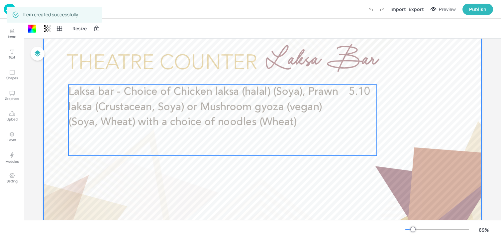
click at [146, 103] on span "Laksa bar - Choice of Chicken laksa (halal) (Soya), Prawn laksa (Crustacean, So…" at bounding box center [203, 107] width 270 height 41
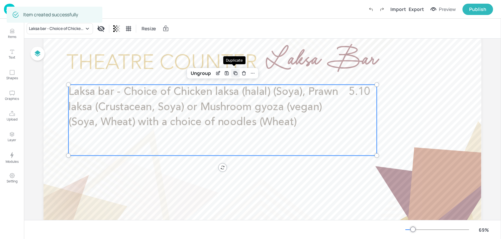
click at [234, 69] on div "Duplicate" at bounding box center [235, 73] width 9 height 9
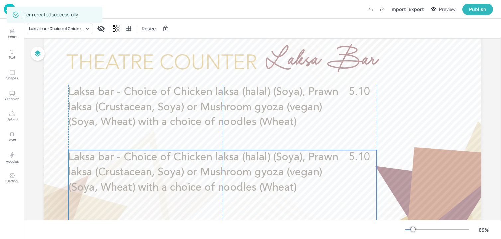
drag, startPoint x: 193, startPoint y: 111, endPoint x: 192, endPoint y: 173, distance: 62.5
click at [192, 173] on span "Laksa bar - Choice of Chicken laksa (halal) (Soya), Prawn laksa (Crustacean, So…" at bounding box center [203, 172] width 270 height 41
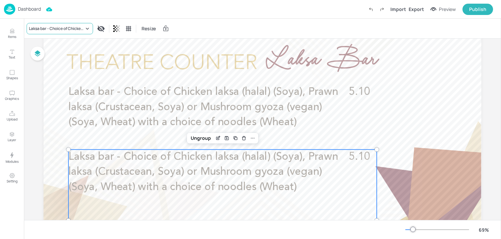
click at [62, 29] on div "Laksa bar - Choice of Chicken laksa (halal) (Soya), Prawn laksa (Crustacean, So…" at bounding box center [56, 29] width 55 height 6
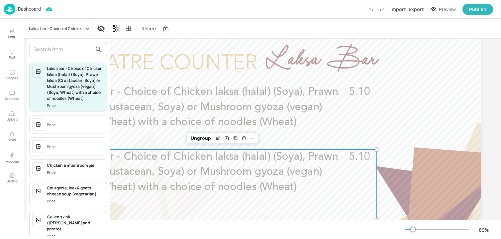
click at [58, 52] on input "text" at bounding box center [63, 49] width 59 height 11
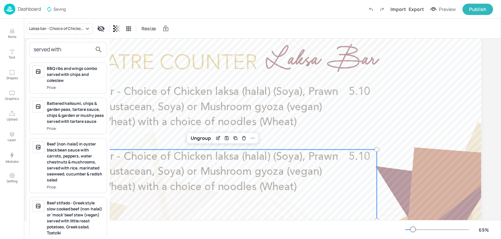
type input "c"
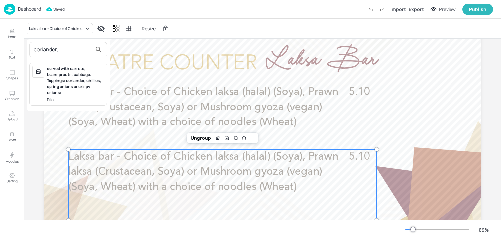
type input "coriander,"
click at [67, 91] on div "served with carrots, beansprouts, cabbage. Toppings: coriander, chillies, sprin…" at bounding box center [75, 80] width 57 height 30
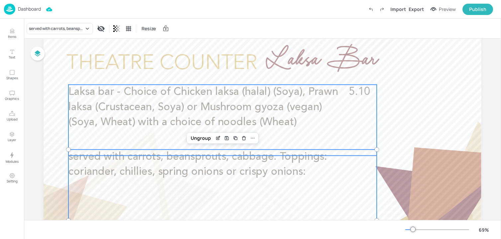
click at [129, 146] on div "Laksa bar - Choice of Chicken laksa (halal) (Soya), Prawn laksa (Crustacean, So…" at bounding box center [222, 119] width 308 height 71
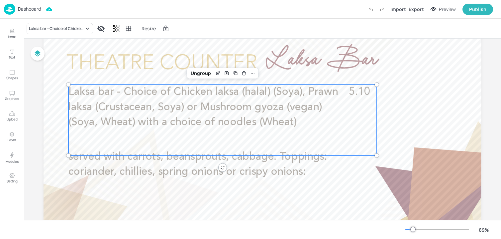
click at [383, 126] on div at bounding box center [263, 155] width 438 height 246
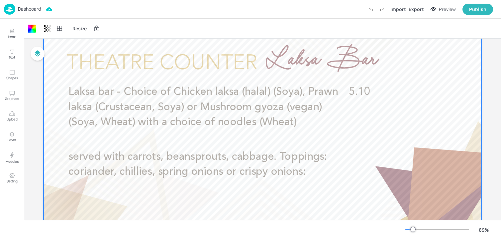
scroll to position [55, 0]
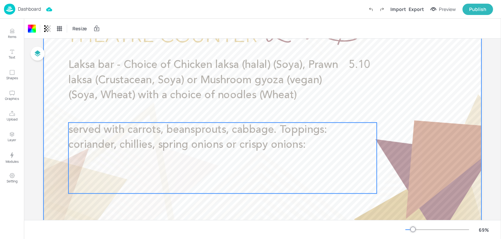
click at [317, 148] on p "served with carrots, beansprouts, cabbage. Toppings: coriander, chillies, sprin…" at bounding box center [207, 137] width 278 height 30
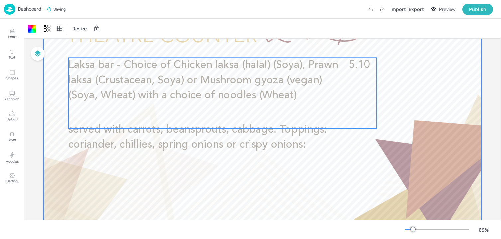
scroll to position [0, 0]
